Goal: Book appointment/travel/reservation

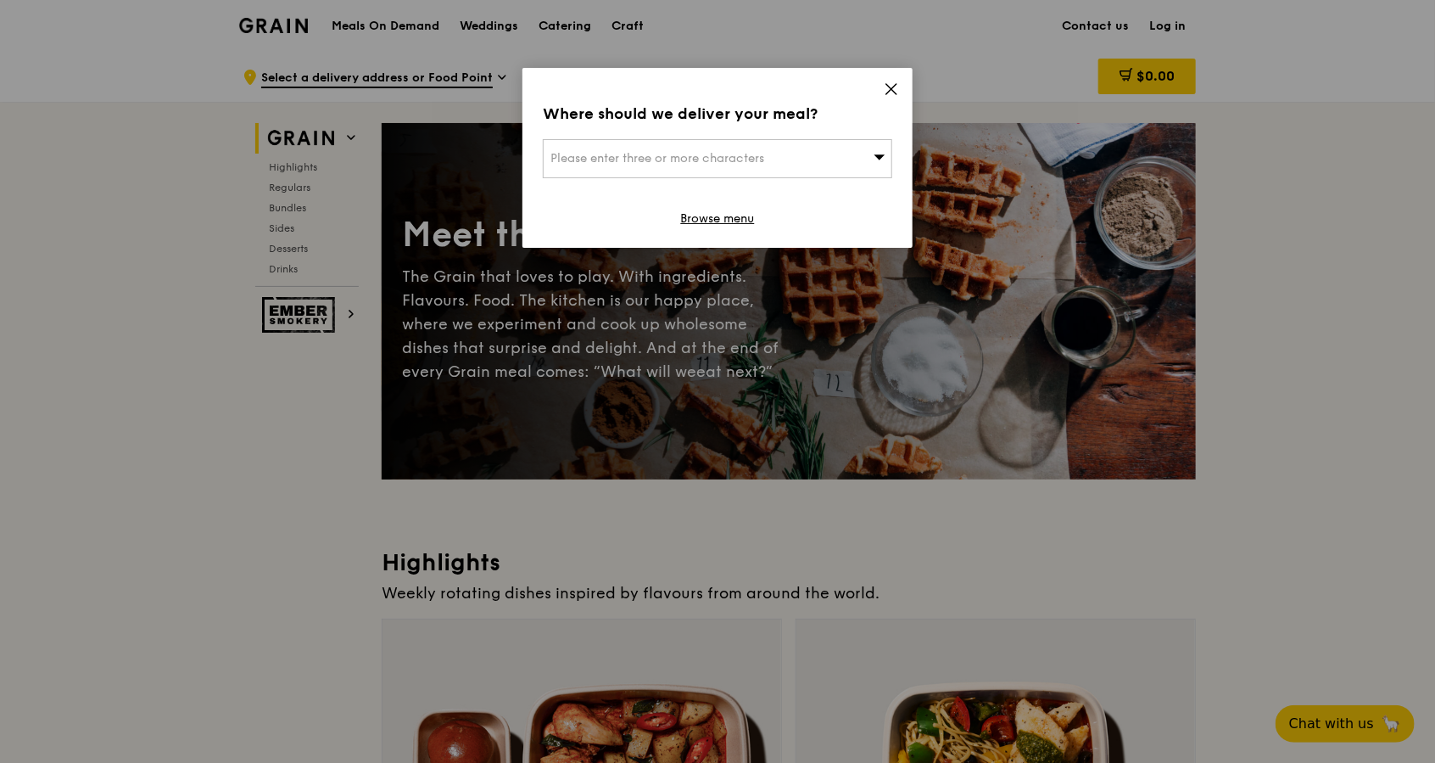
click at [677, 167] on div "Please enter three or more characters" at bounding box center [718, 158] width 350 height 39
type input "v"
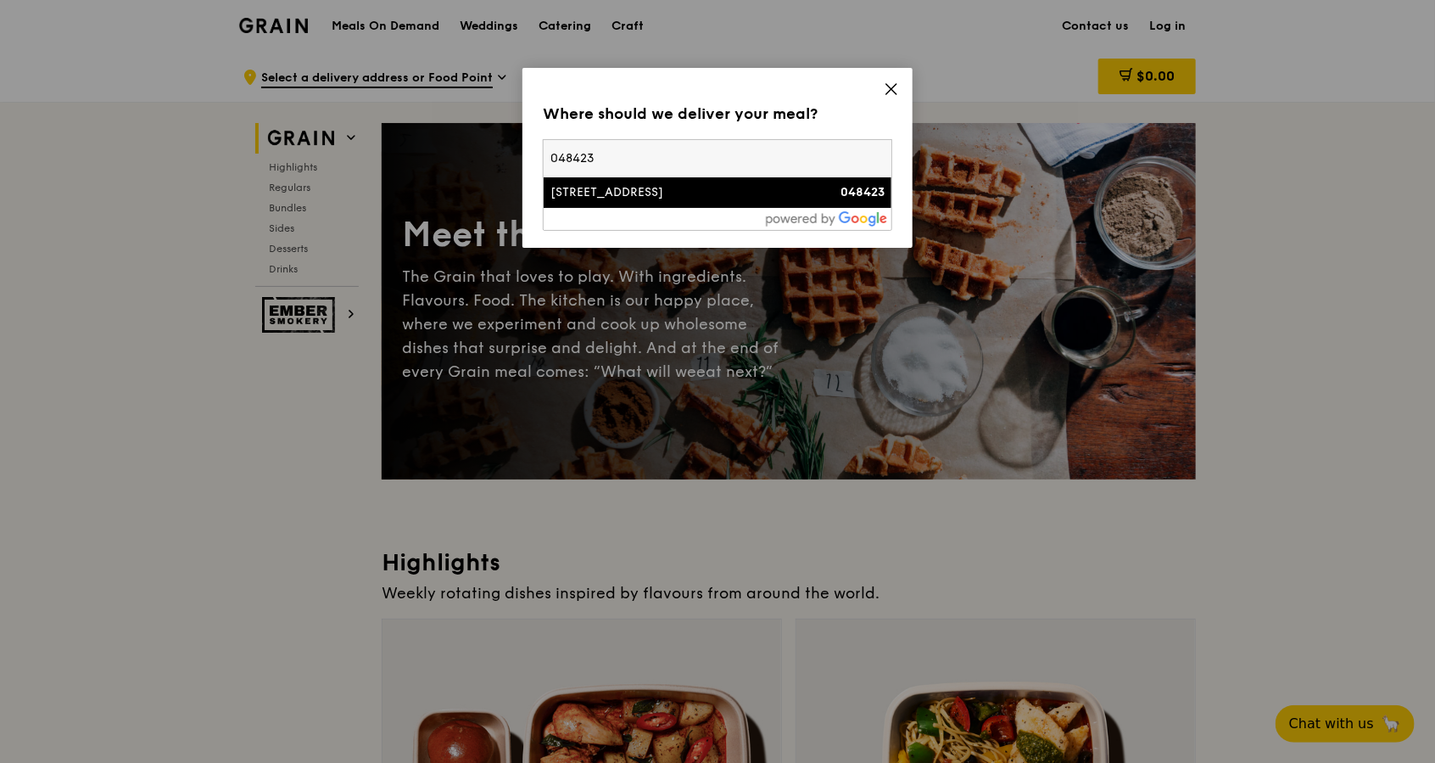
type input "048423"
click at [719, 192] on div "[STREET_ADDRESS]" at bounding box center [676, 192] width 251 height 17
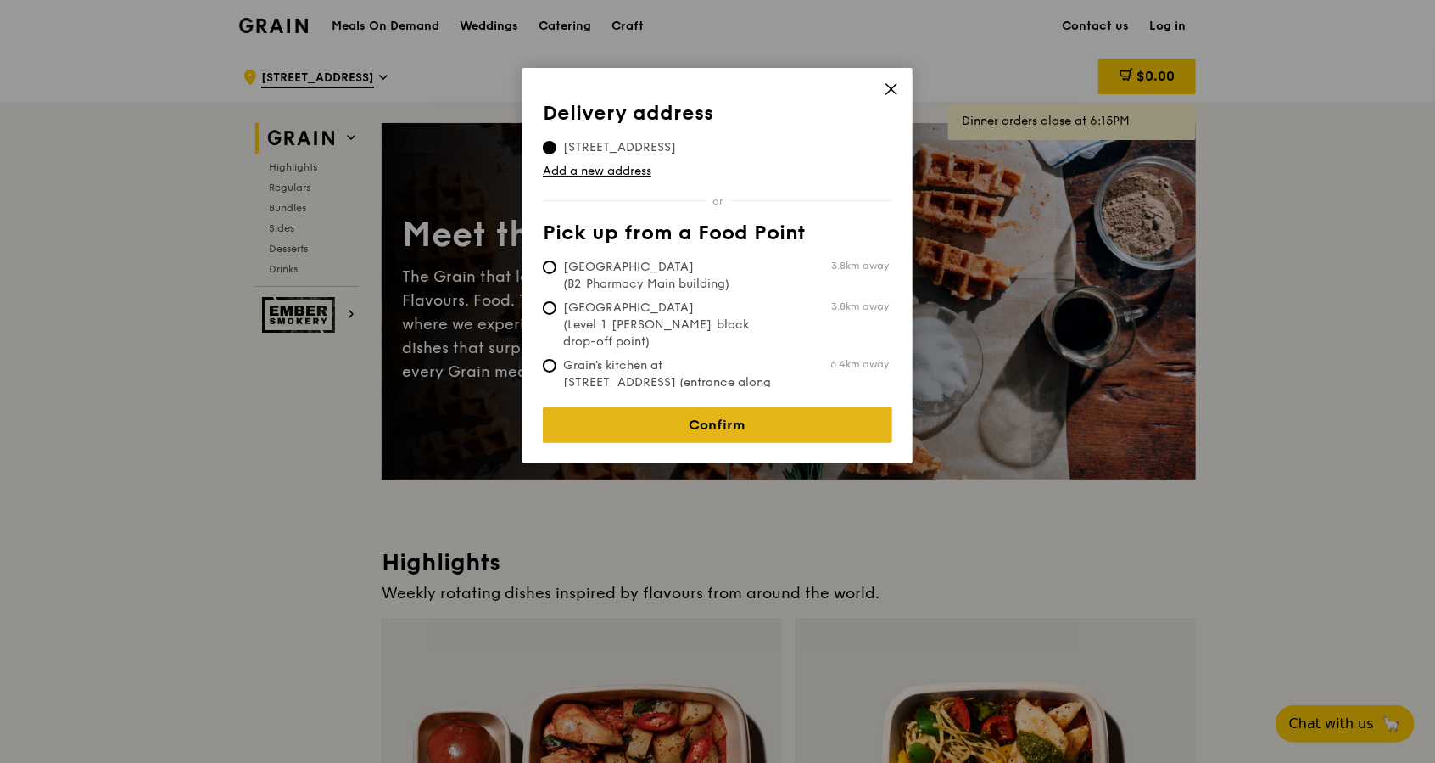
click at [774, 407] on link "Confirm" at bounding box center [718, 425] width 350 height 36
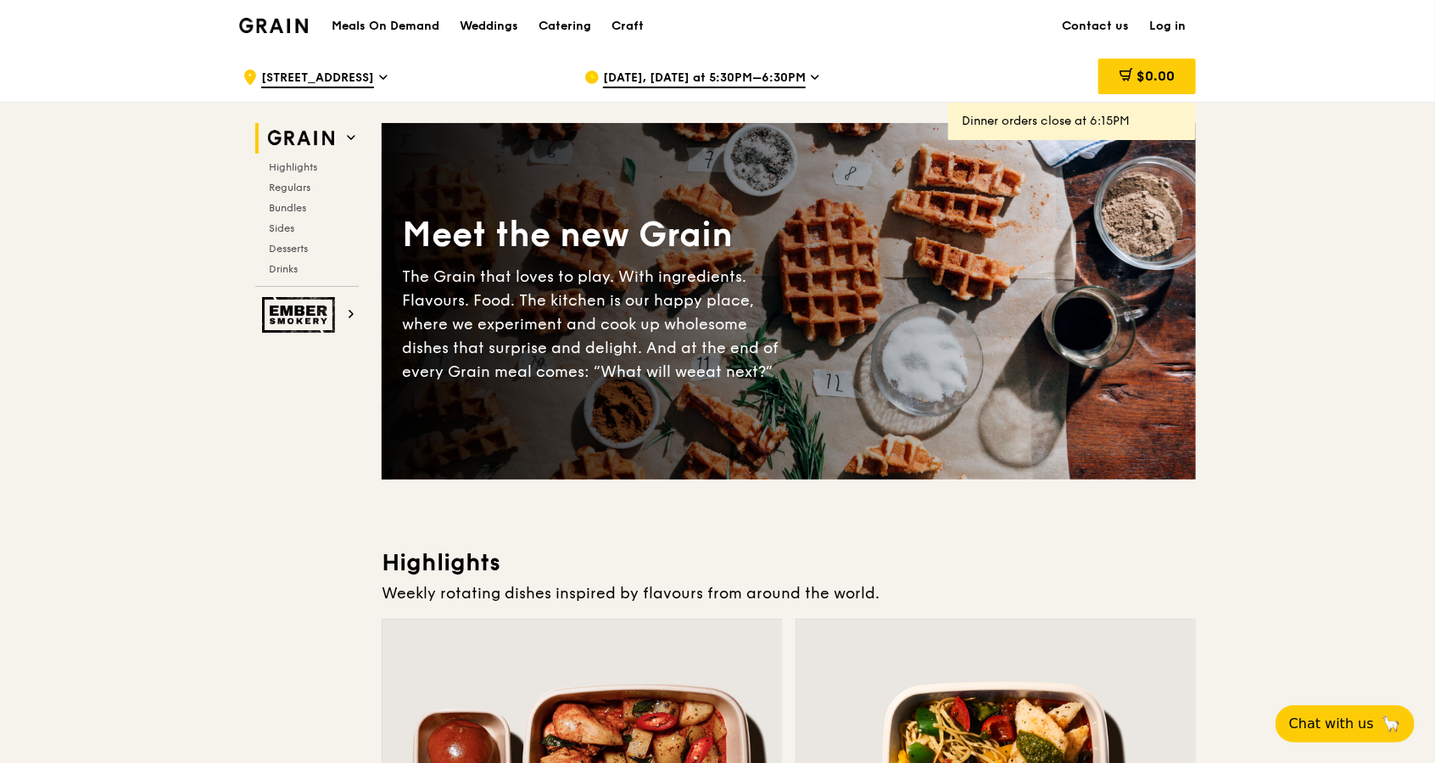
click at [658, 72] on span "[DATE], [DATE] at 5:30PM–6:30PM" at bounding box center [704, 79] width 203 height 19
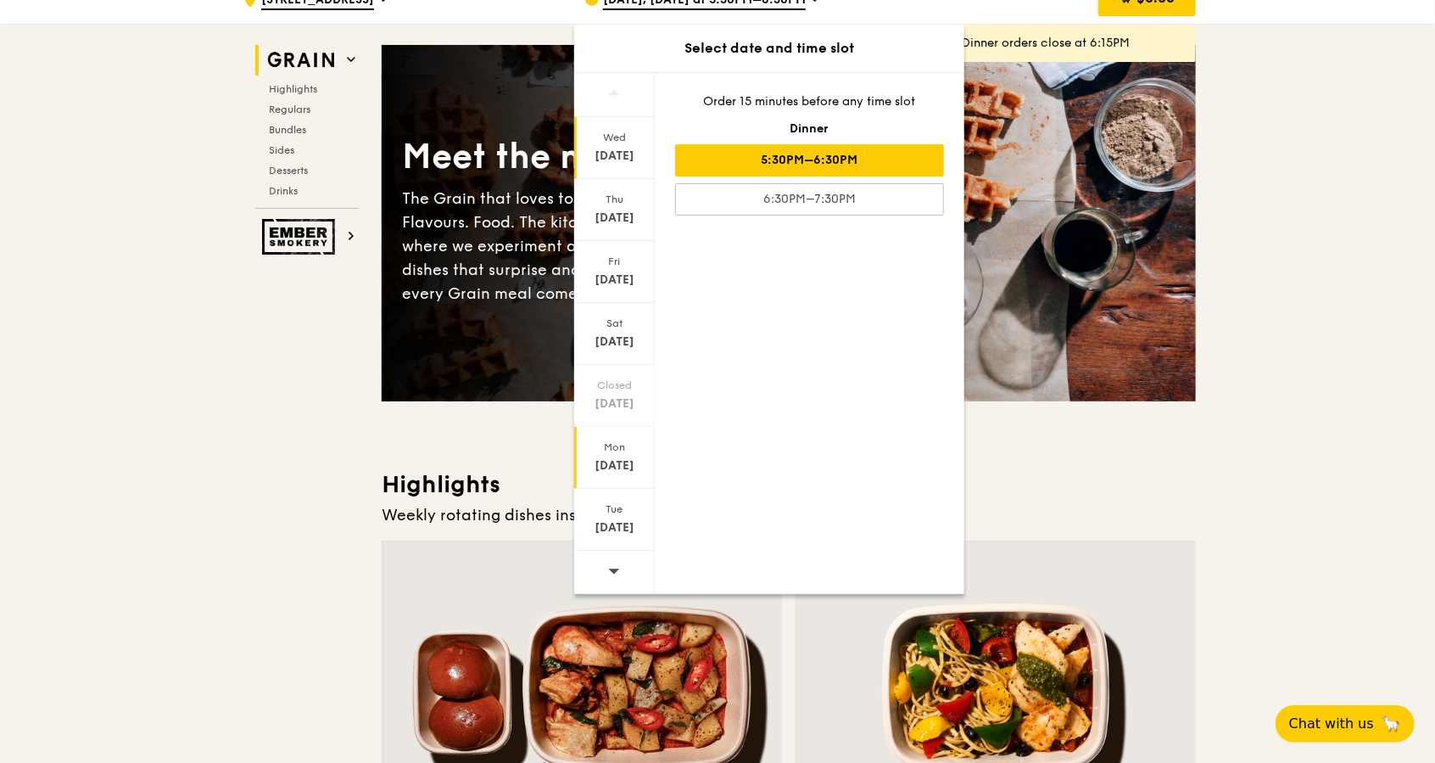
scroll to position [113, 0]
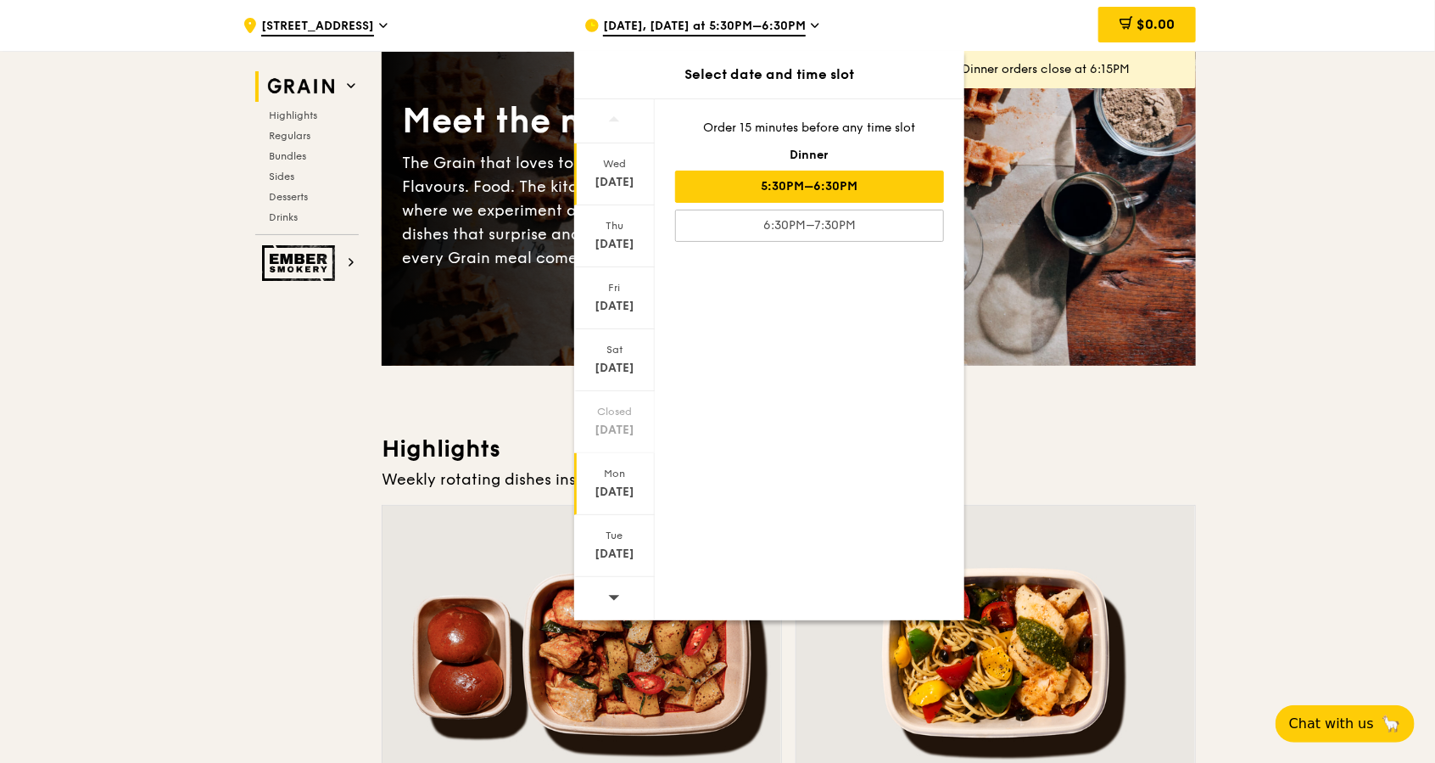
click at [627, 473] on div "Mon" at bounding box center [614, 474] width 75 height 14
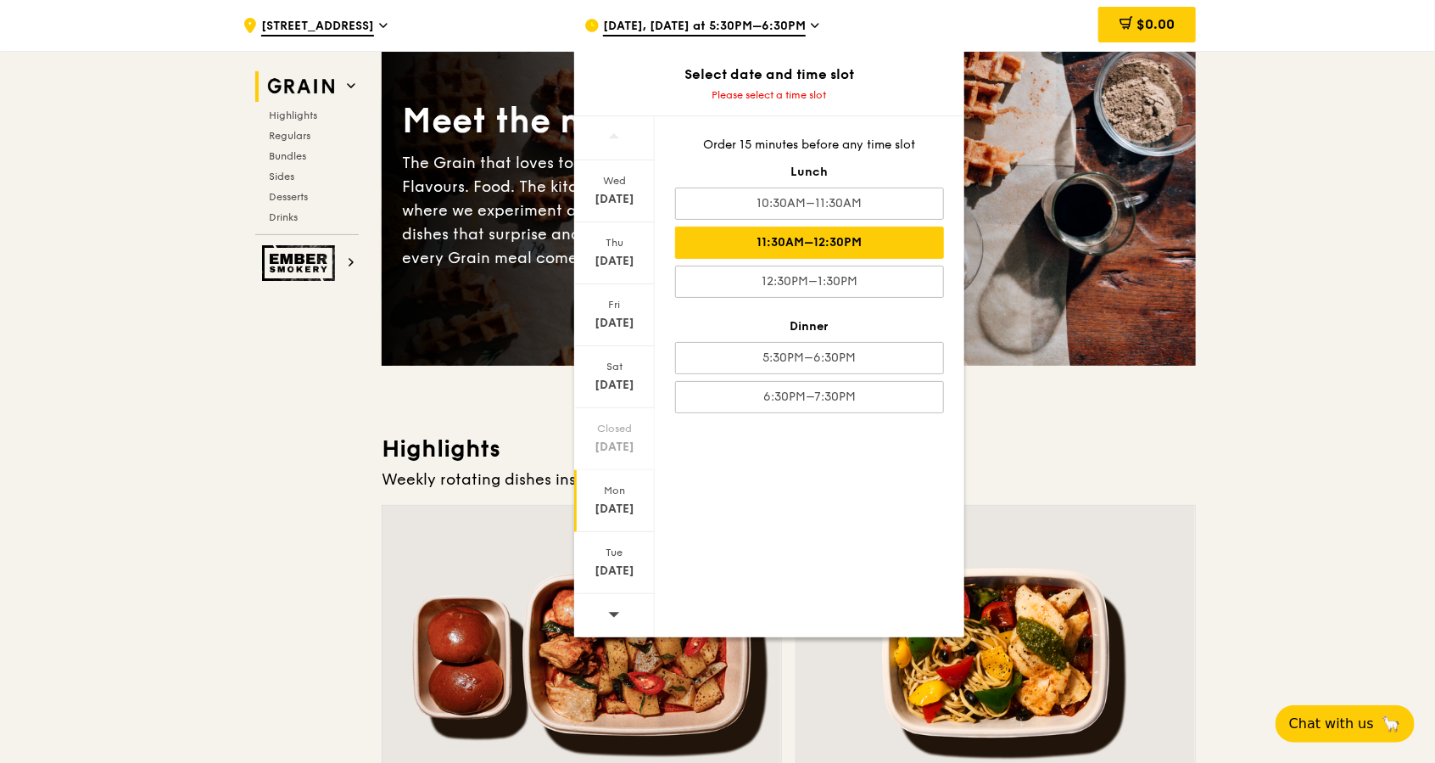
click at [842, 233] on div "11:30AM–12:30PM" at bounding box center [809, 242] width 269 height 32
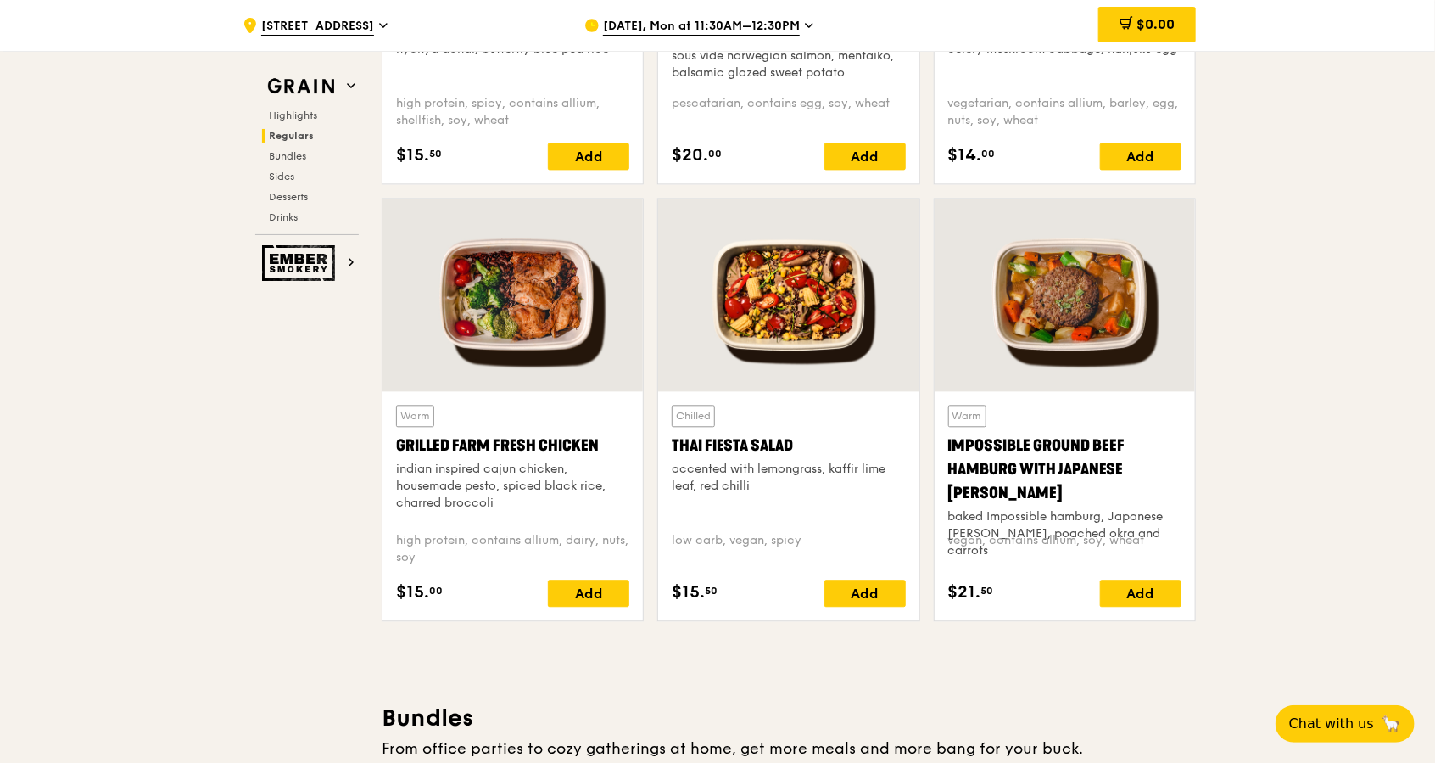
scroll to position [1809, 0]
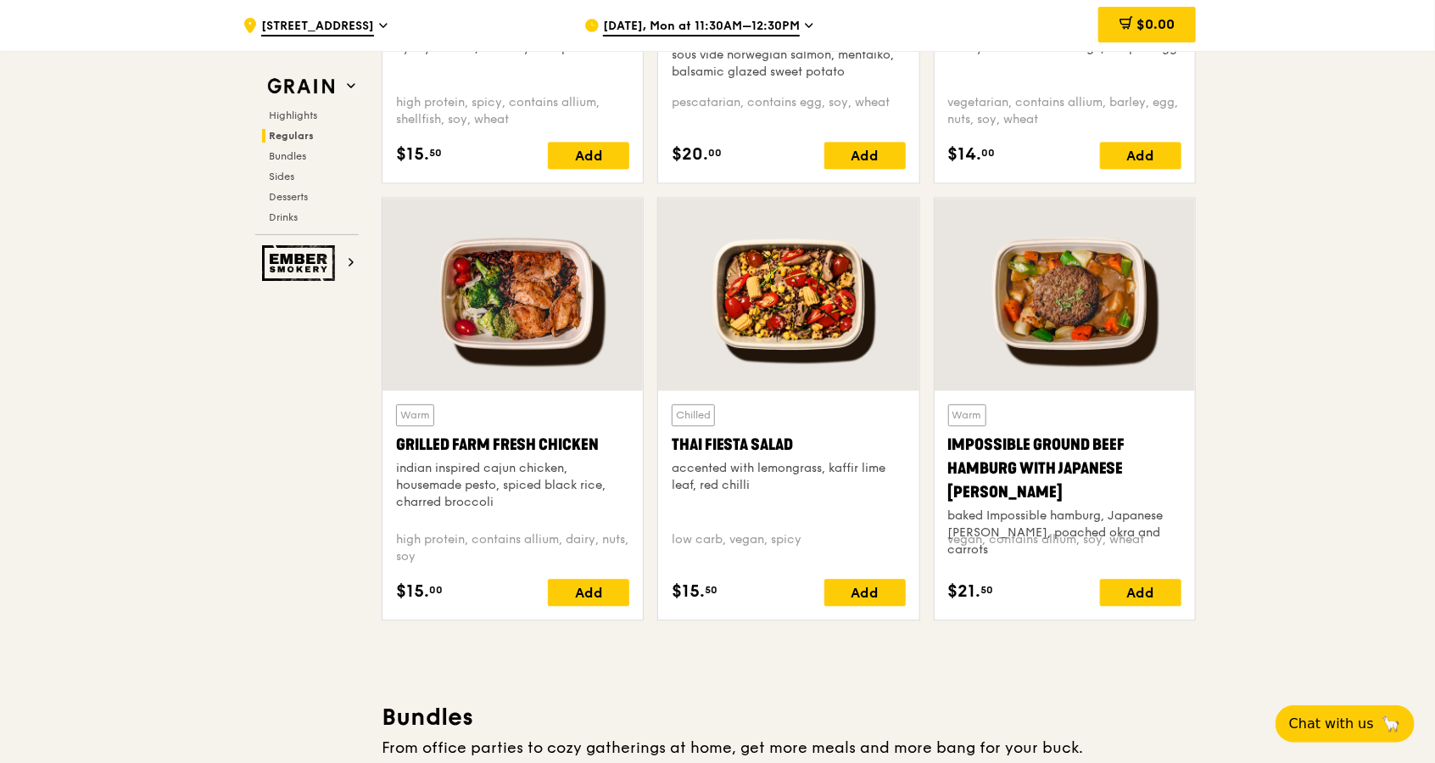
click at [482, 495] on div "indian inspired cajun chicken, housemade pesto, spiced black rice, charred broc…" at bounding box center [512, 485] width 233 height 51
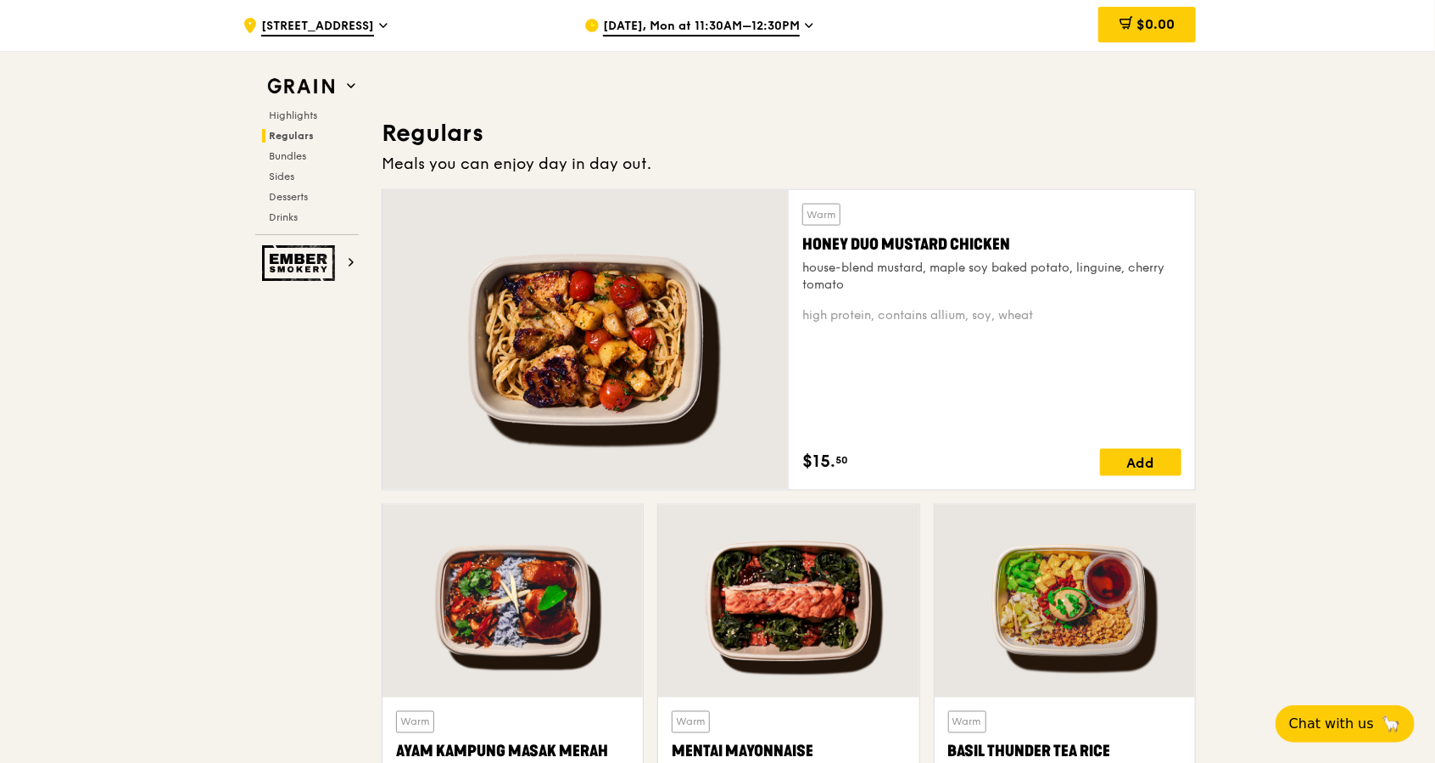
scroll to position [791, 0]
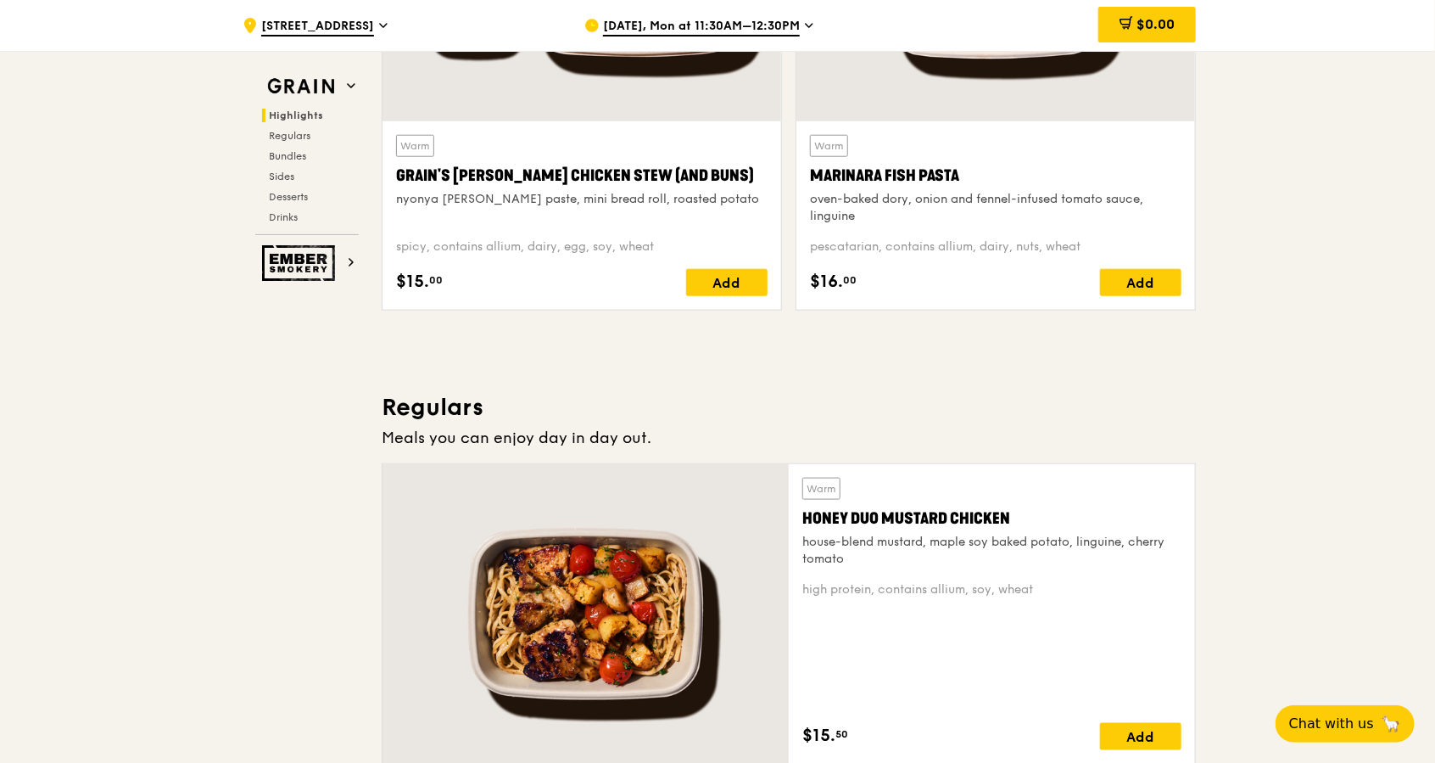
click at [713, 26] on span "[DATE], Mon at 11:30AM–12:30PM" at bounding box center [701, 27] width 197 height 19
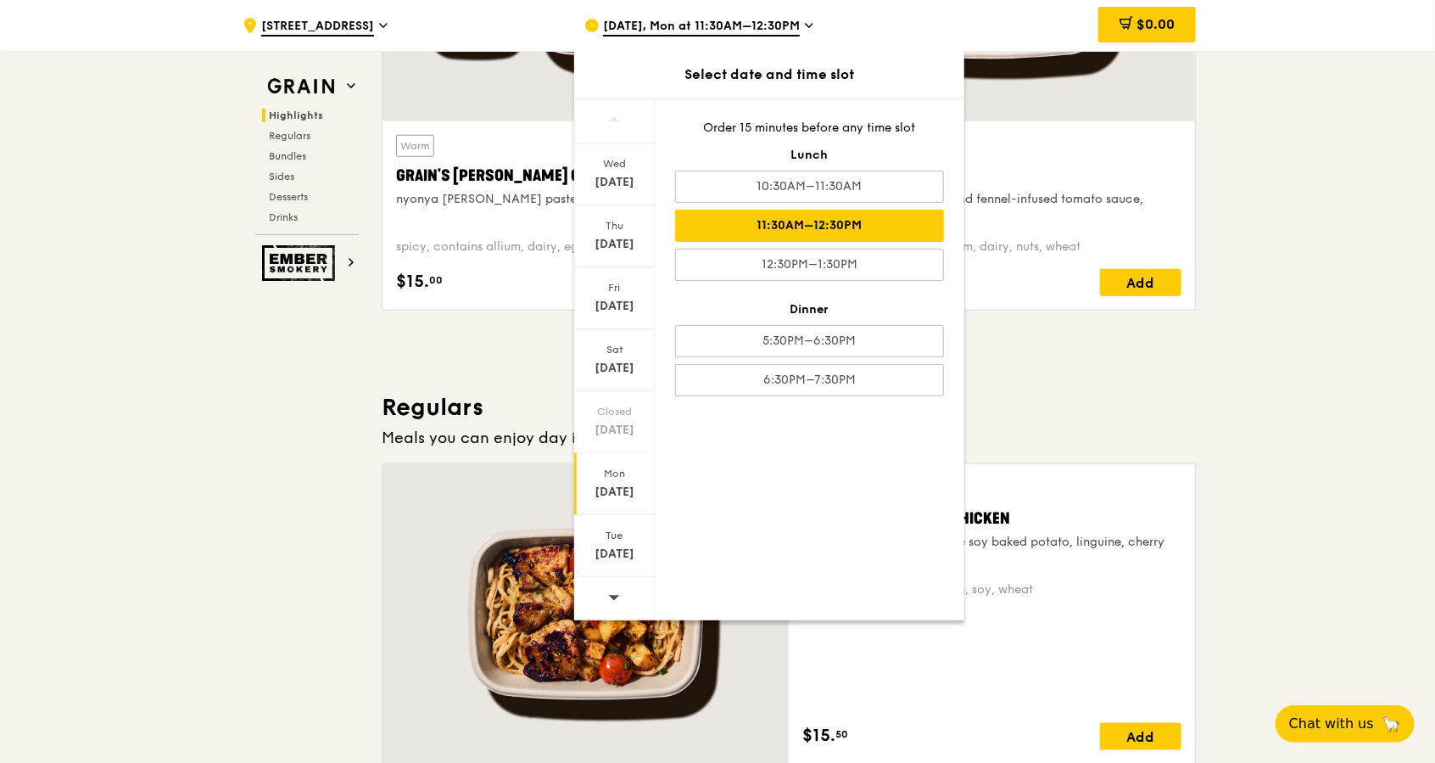
scroll to position [1459, 0]
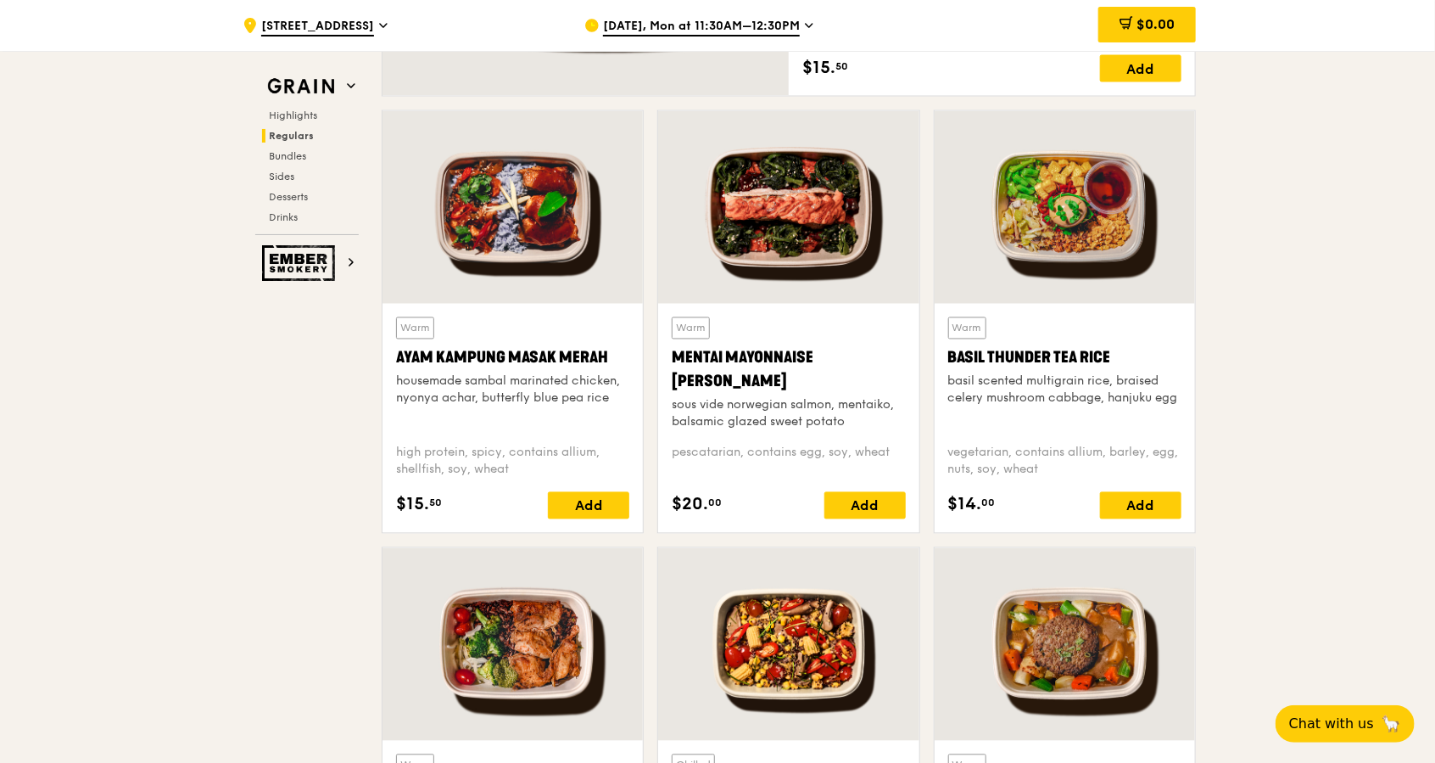
drag, startPoint x: 1326, startPoint y: 336, endPoint x: 889, endPoint y: 305, distance: 437.9
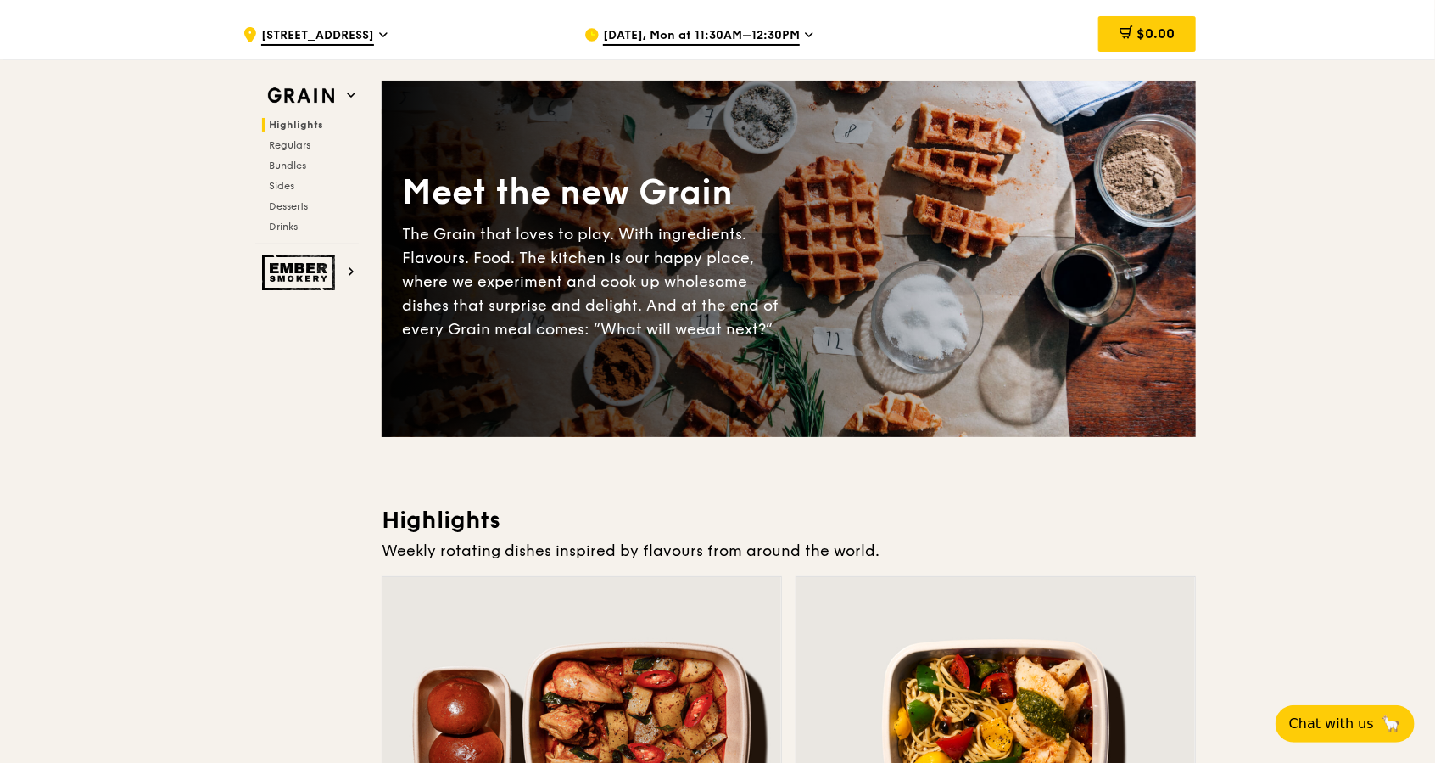
scroll to position [0, 0]
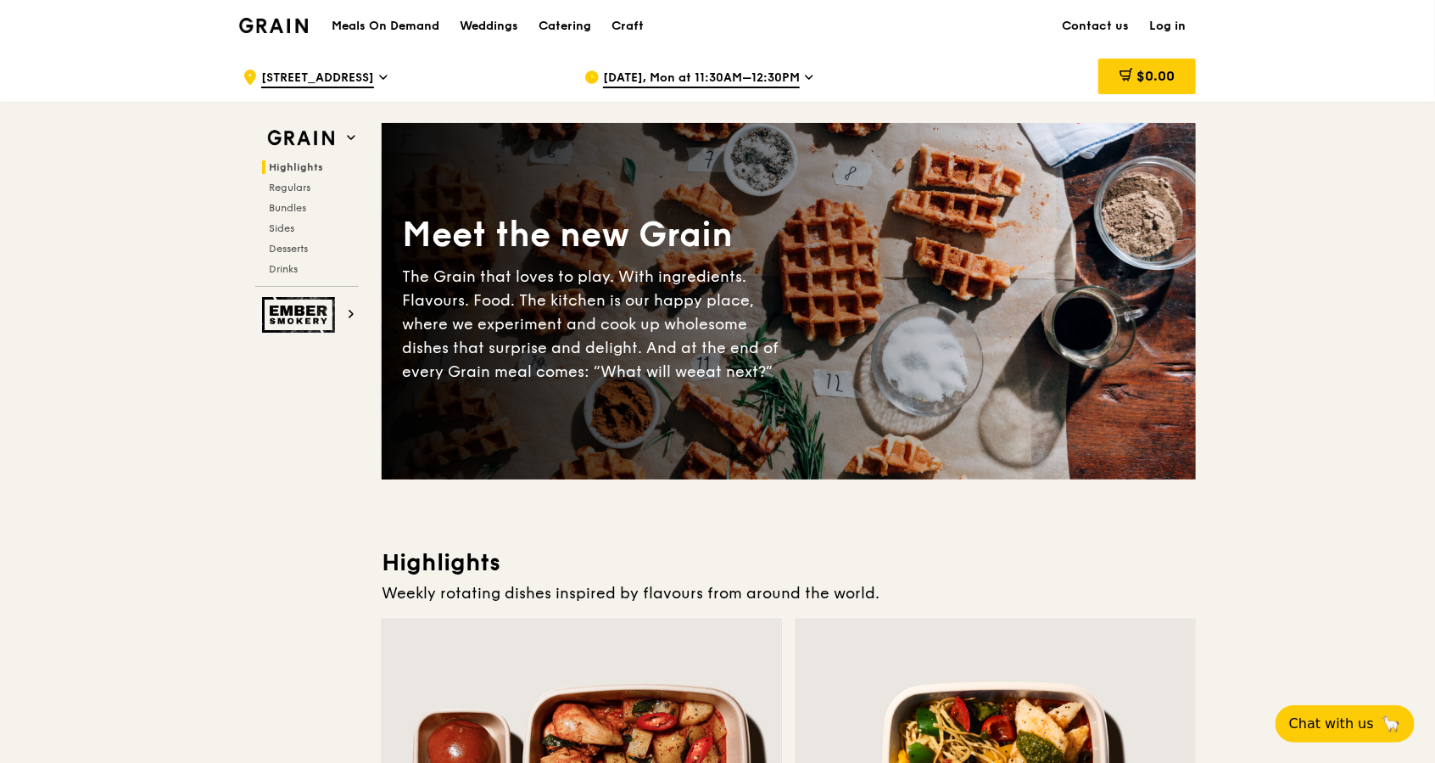
drag, startPoint x: 119, startPoint y: 547, endPoint x: 128, endPoint y: 539, distance: 12.6
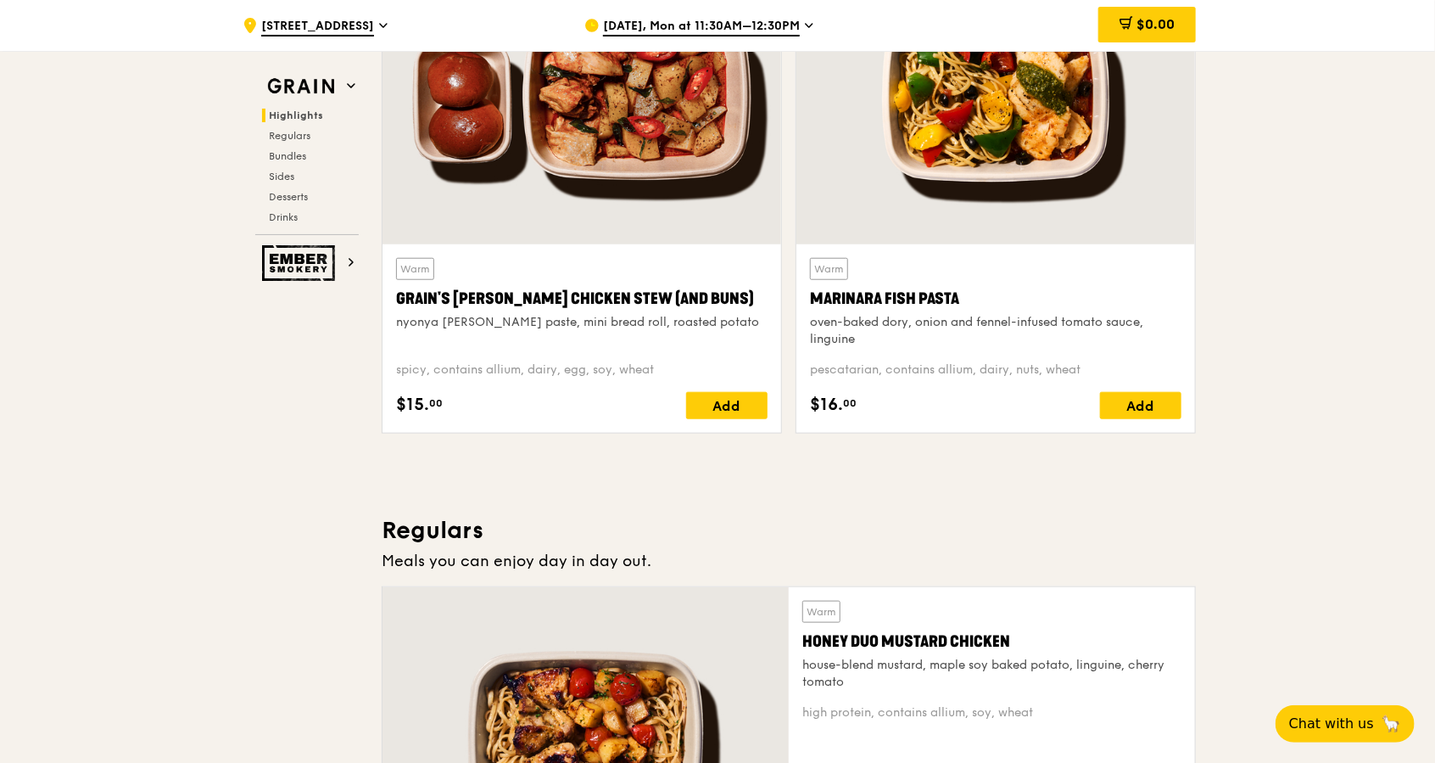
scroll to position [679, 0]
